Goal: Find specific page/section: Find specific page/section

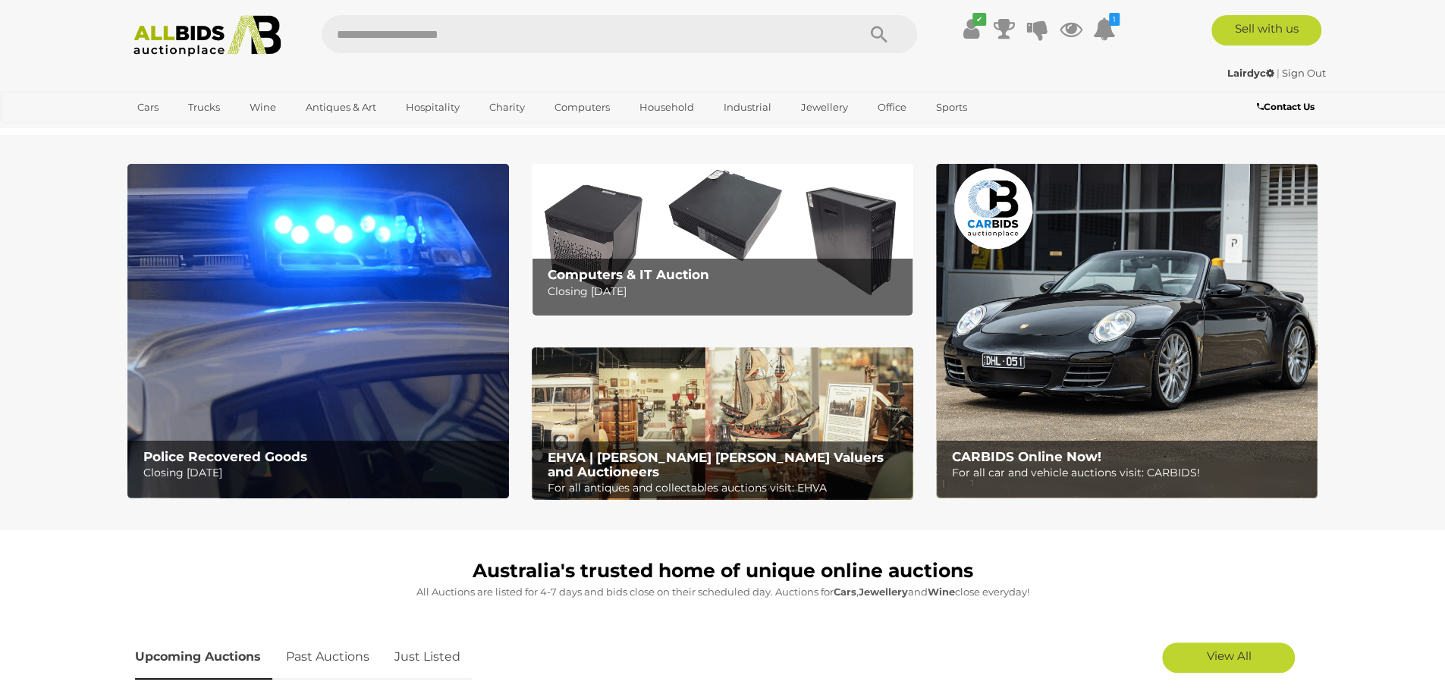
click at [596, 283] on p "Closing Tuesday 16th September" at bounding box center [726, 291] width 357 height 19
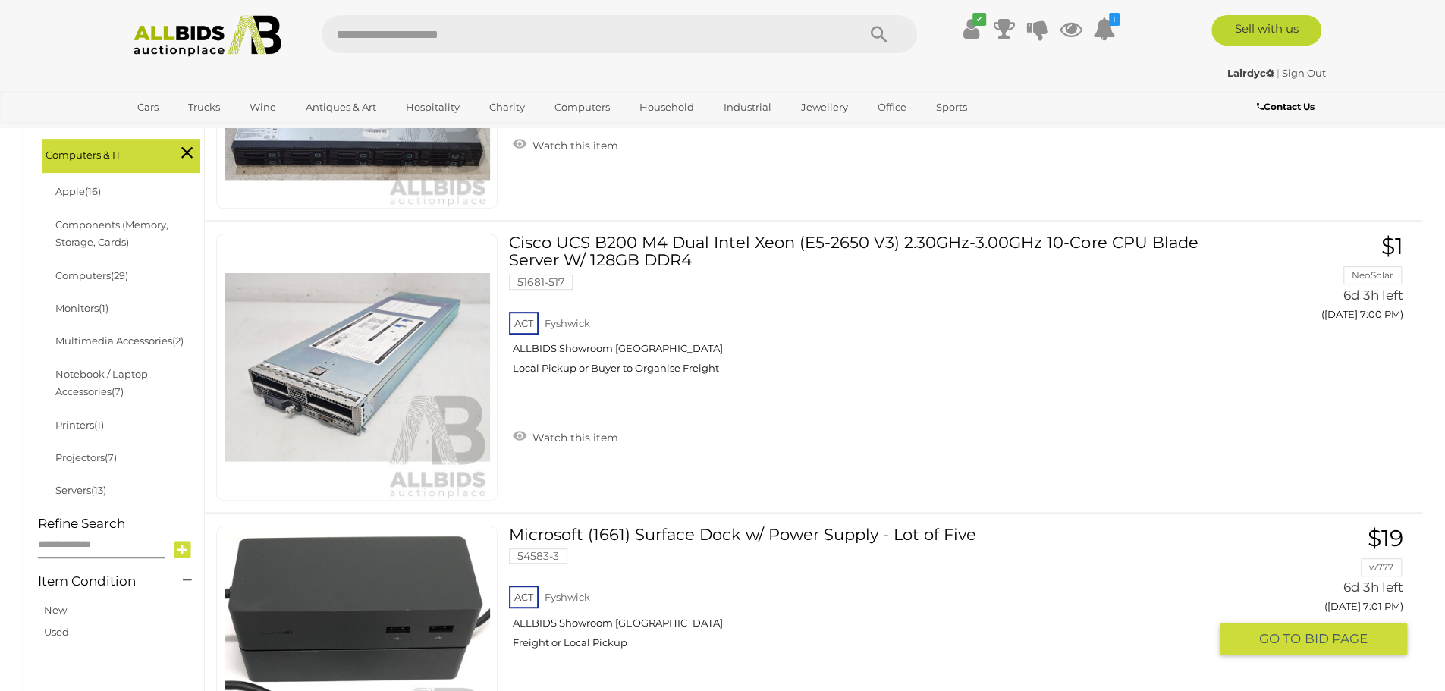
scroll to position [379, 0]
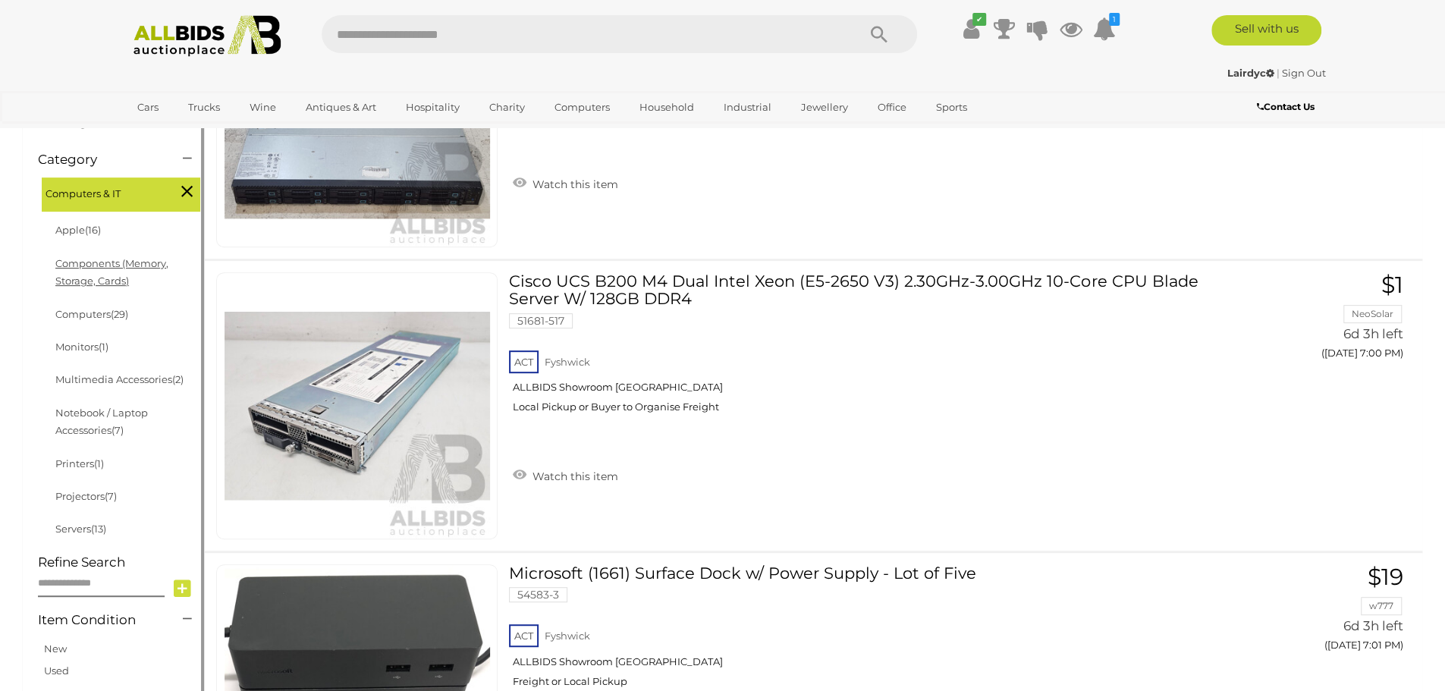
click at [86, 278] on link "Components (Memory, Storage, Cards)" at bounding box center [111, 272] width 113 height 30
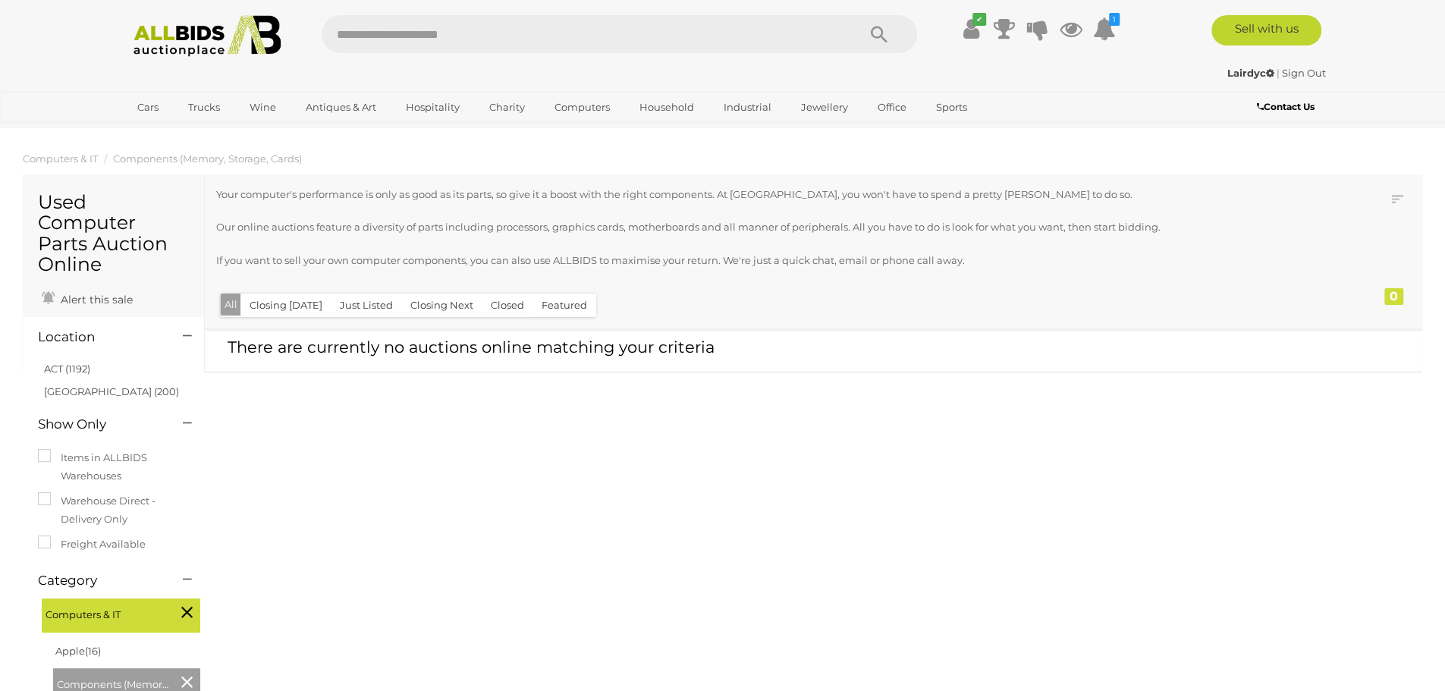
click at [14, 325] on div "Used Computer Parts Auction Online Alert this sale Location" at bounding box center [722, 272] width 1423 height 197
click at [140, 602] on span "Computers & IT" at bounding box center [103, 612] width 114 height 21
click at [77, 645] on link "Apple (16)" at bounding box center [78, 651] width 46 height 12
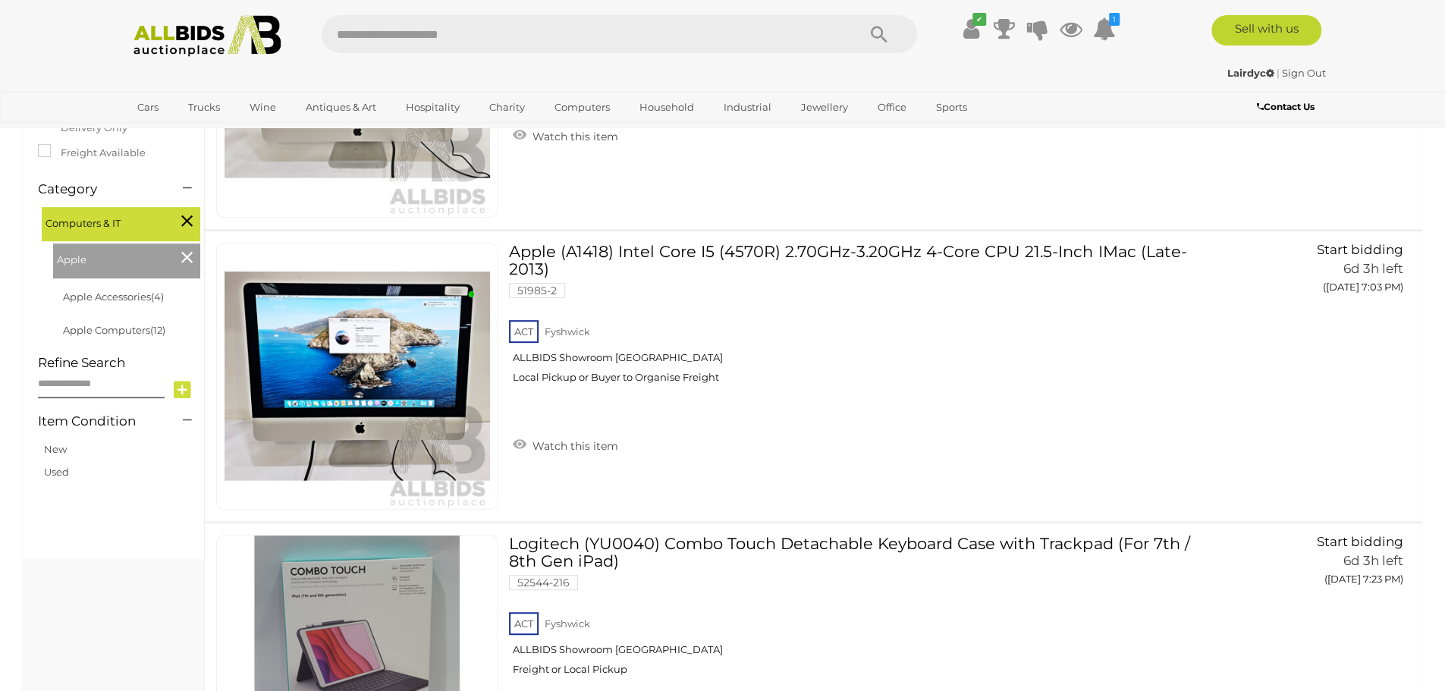
scroll to position [303, 0]
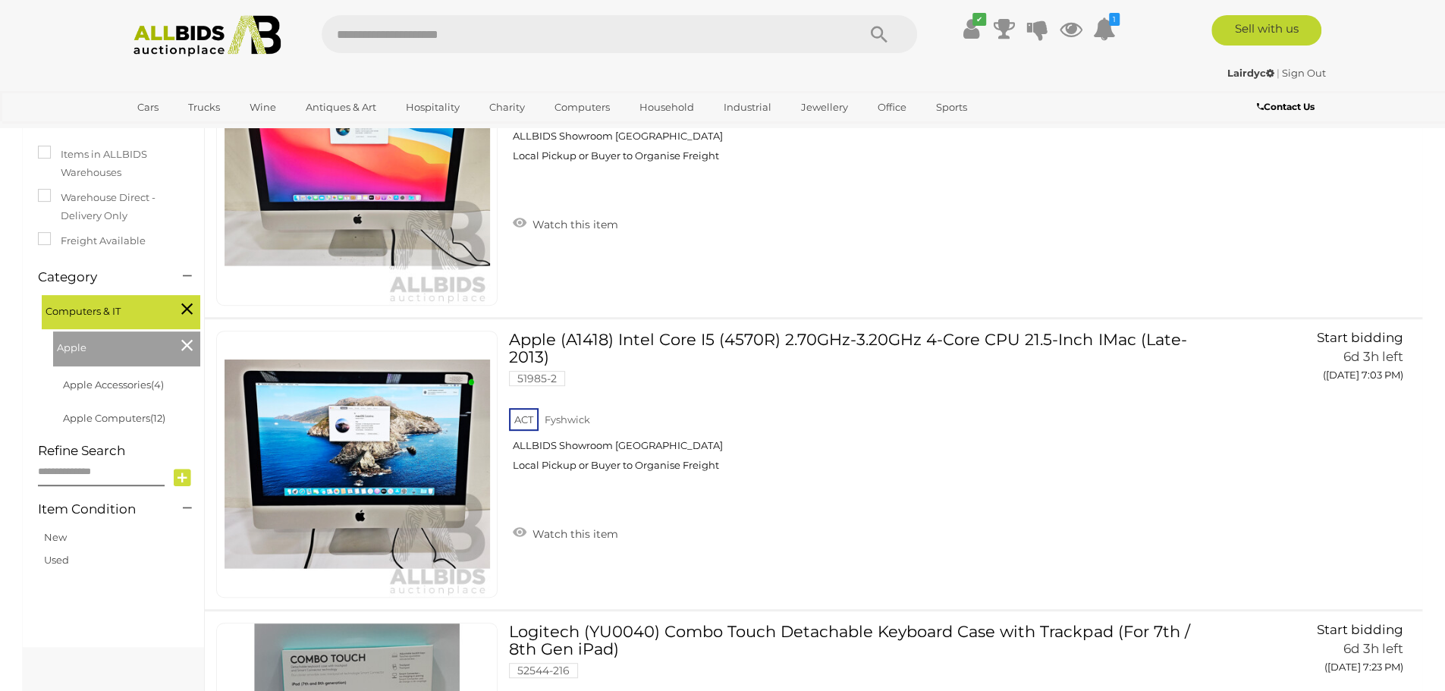
click at [187, 344] on icon at bounding box center [186, 345] width 11 height 20
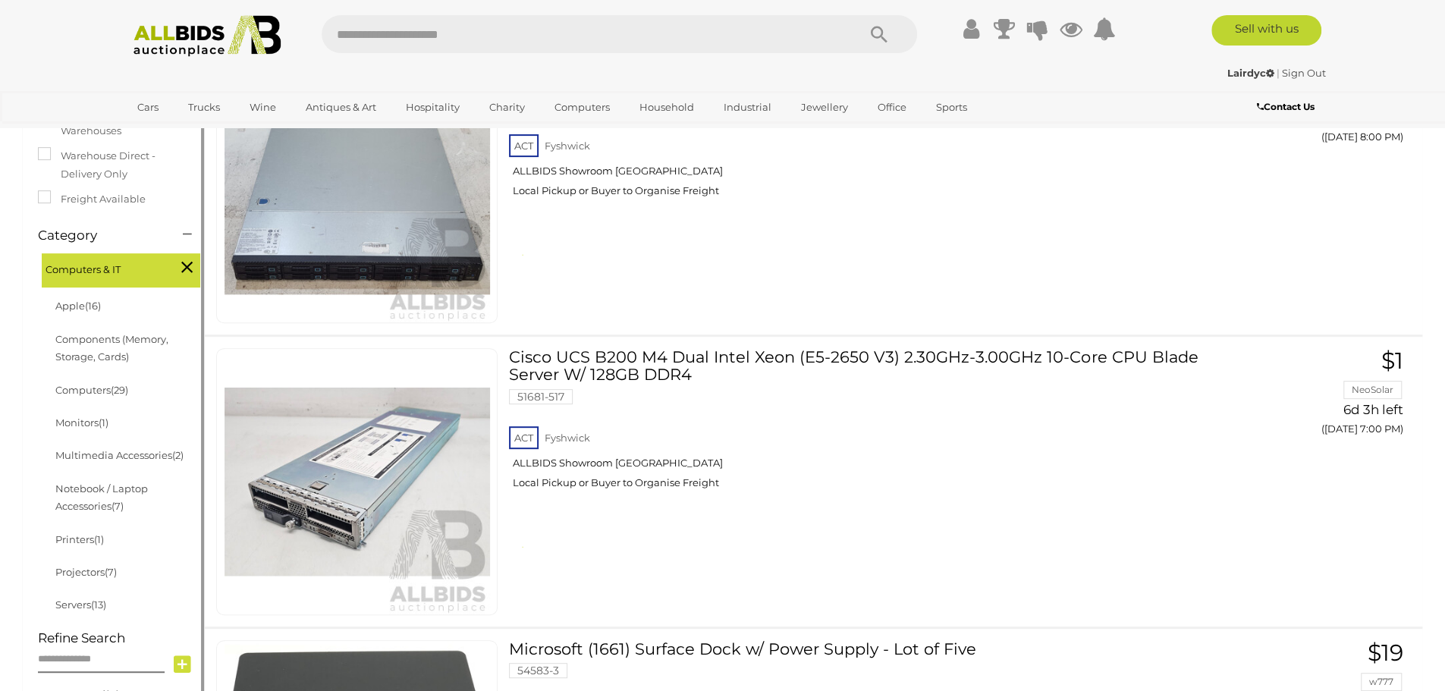
scroll to position [228, 0]
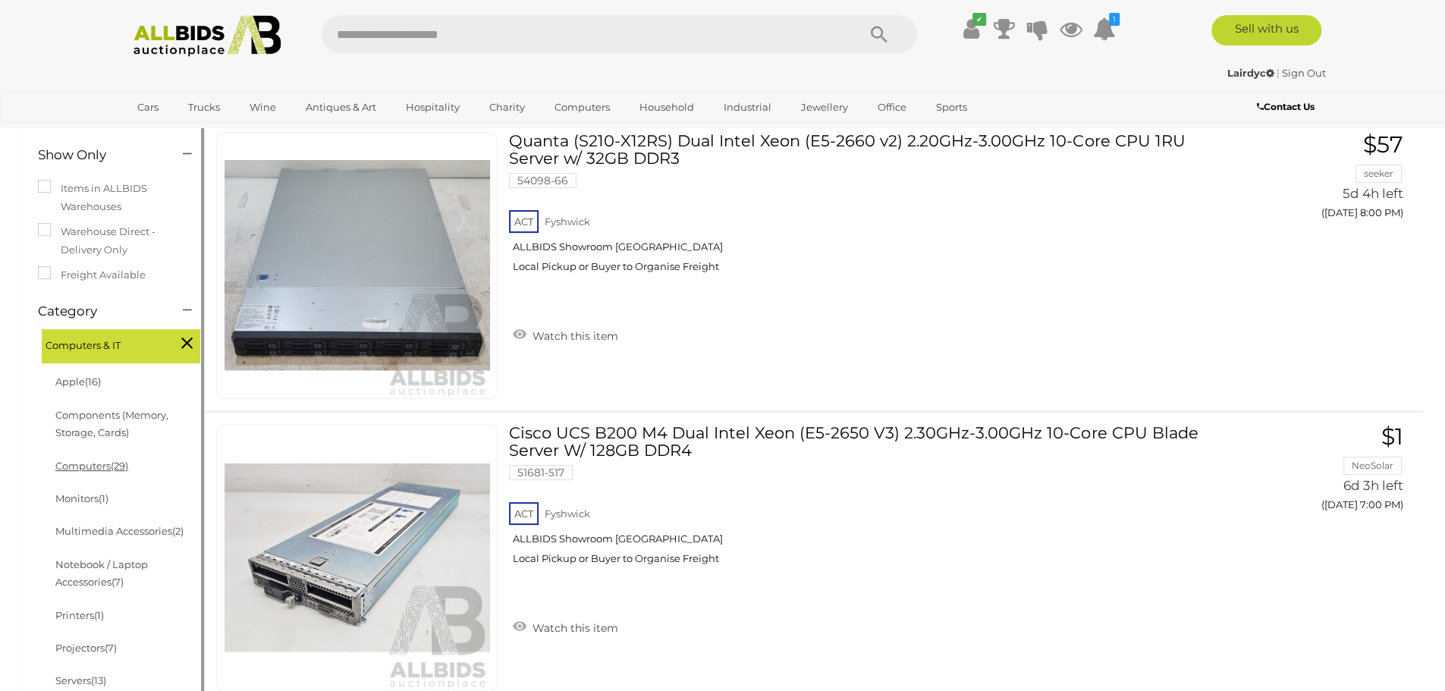
click at [88, 464] on link "Computers (29)" at bounding box center [91, 466] width 73 height 12
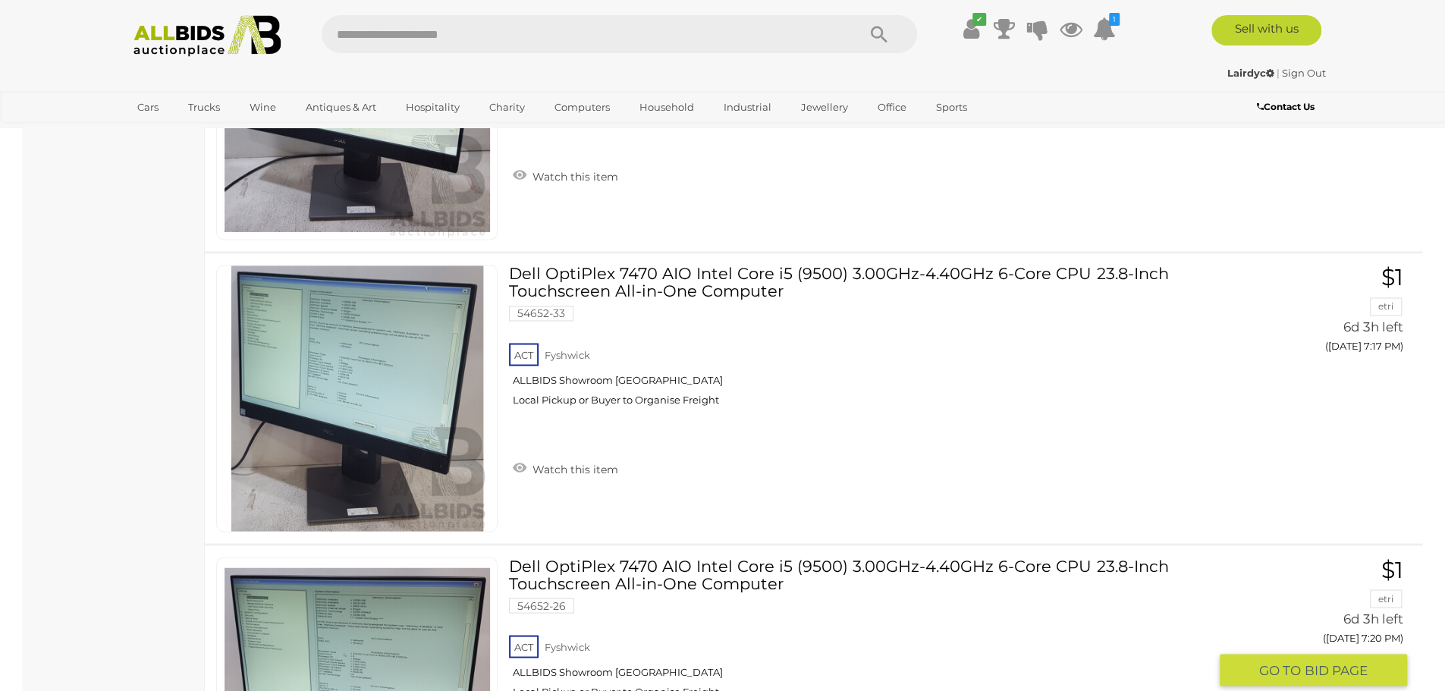
scroll to position [1821, 0]
